Goal: Browse casually

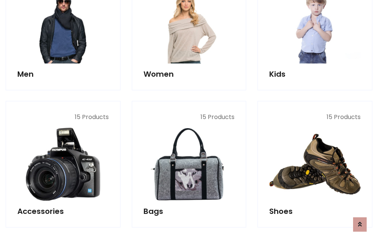
scroll to position [253, 0]
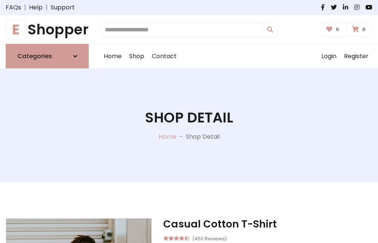
click at [47, 29] on h1 "E Shopper" at bounding box center [47, 29] width 83 height 17
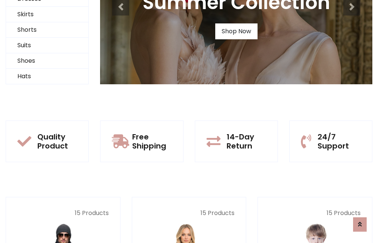
scroll to position [73, 0]
